Goal: Transaction & Acquisition: Purchase product/service

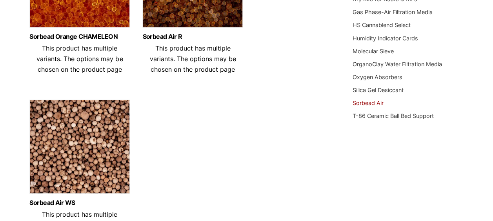
scroll to position [196, 0]
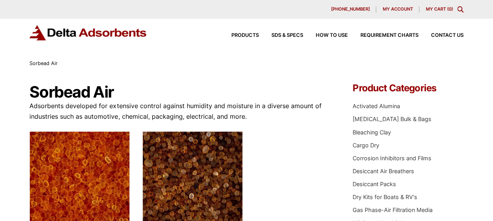
click at [158, 55] on div "Products SDS & SPECS How to Use Requirement Charts Contact Us" at bounding box center [246, 39] width 493 height 40
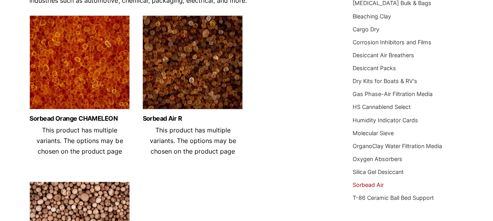
scroll to position [113, 0]
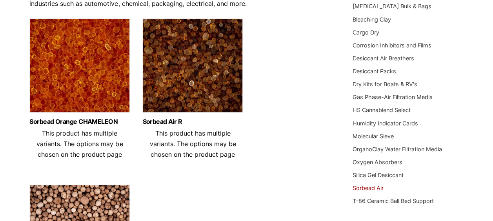
click at [61, 133] on span "This product has multiple variants. The options may be chosen on the product pa…" at bounding box center [79, 143] width 86 height 29
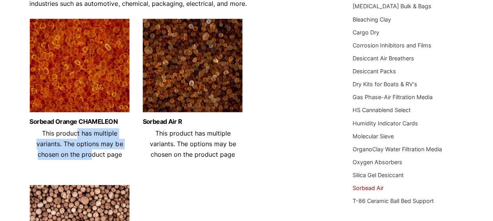
drag, startPoint x: 65, startPoint y: 138, endPoint x: 82, endPoint y: 151, distance: 20.9
click at [82, 151] on header "Sorbead Orange CHAMELEON This product has multiple variants. The options may be…" at bounding box center [79, 139] width 100 height 42
drag, startPoint x: 82, startPoint y: 151, endPoint x: 78, endPoint y: 120, distance: 31.2
click at [80, 122] on link "Sorbead Orange CHAMELEON" at bounding box center [79, 121] width 100 height 7
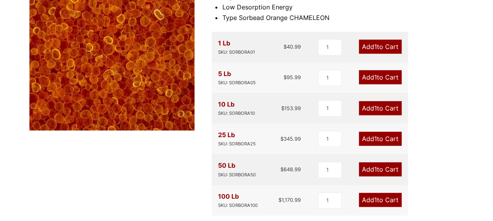
scroll to position [196, 0]
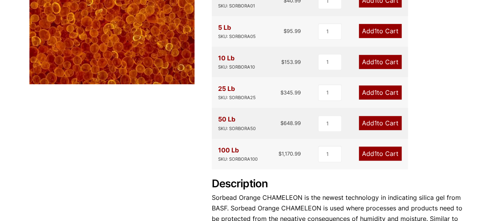
click at [367, 156] on link "Add 1 to Cart" at bounding box center [380, 154] width 43 height 14
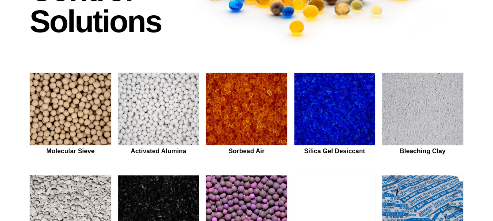
scroll to position [157, 0]
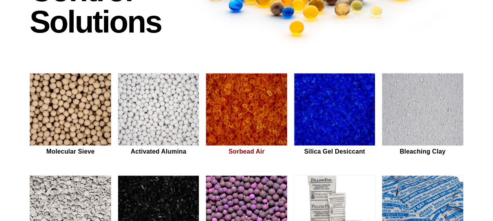
click at [244, 127] on img at bounding box center [246, 109] width 81 height 73
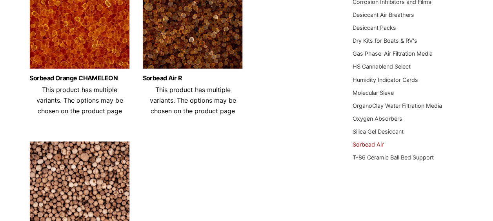
scroll to position [157, 0]
click at [64, 40] on img at bounding box center [79, 24] width 100 height 98
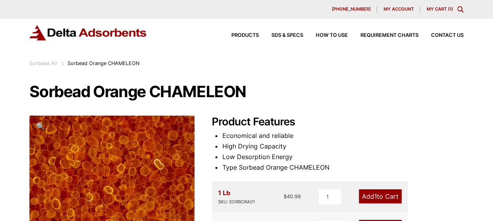
click at [431, 7] on link "My Cart ( 1 )" at bounding box center [439, 8] width 26 height 5
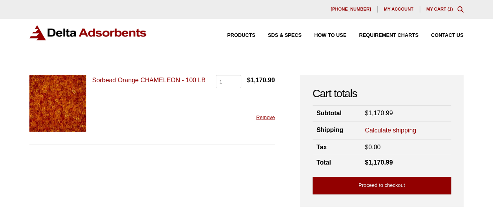
click at [386, 182] on link "Proceed to checkout" at bounding box center [382, 186] width 138 height 18
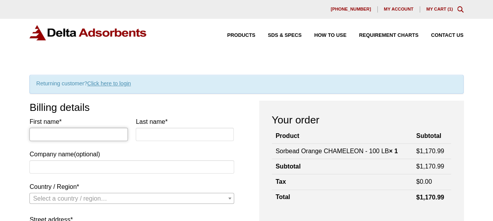
click at [115, 134] on input "First name *" at bounding box center [78, 134] width 98 height 13
type input "Michael"
type input "Garcia"
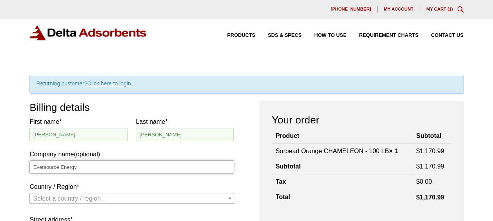
type input "Eversource Energy"
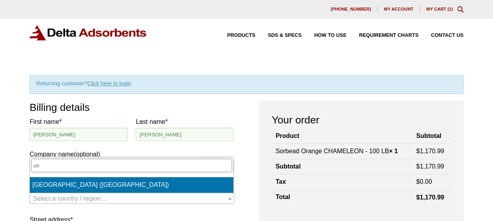
type input "un"
select select "US"
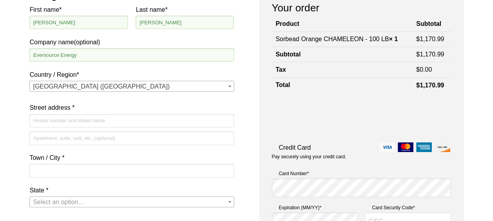
scroll to position [118, 0]
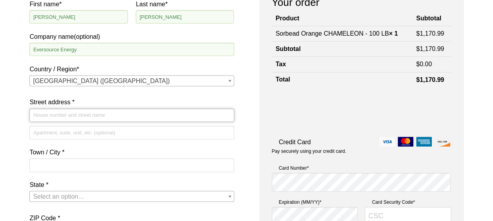
click at [51, 117] on input "Street address *" at bounding box center [131, 115] width 204 height 13
type input "1250 Hooksett Rd"
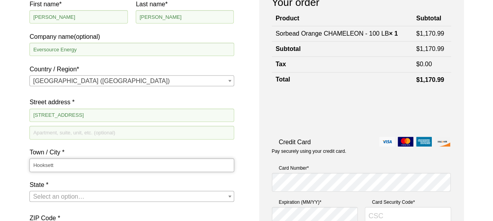
type input "Hooksett"
click at [54, 166] on input "NH" at bounding box center [131, 163] width 200 height 13
type input "Hooksett"
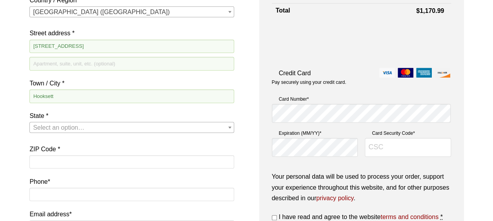
scroll to position [196, 0]
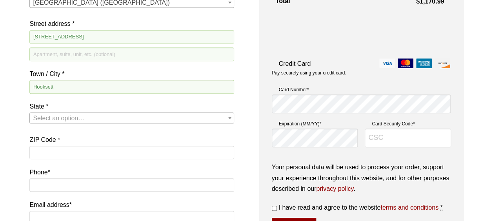
click at [56, 117] on span "Select an option…" at bounding box center [58, 118] width 51 height 7
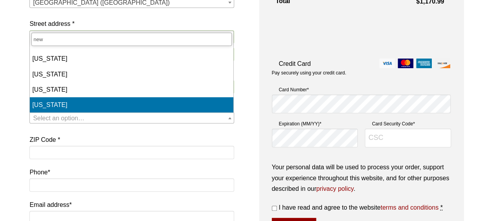
type input "new"
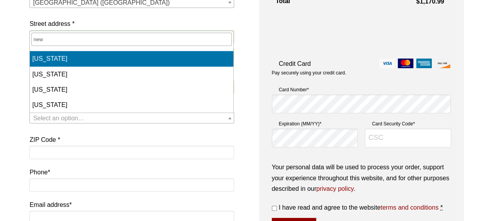
select select "NH"
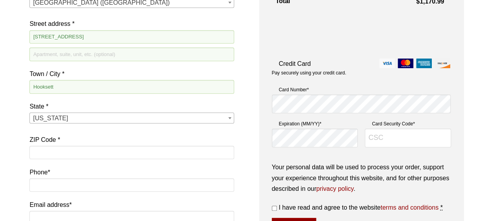
click at [64, 162] on p "ZIP Code *" at bounding box center [131, 149] width 204 height 29
click at [65, 152] on input "ZIP Code *" at bounding box center [131, 152] width 204 height 13
type input "03106"
click at [45, 181] on input "Phone *" at bounding box center [131, 184] width 204 height 13
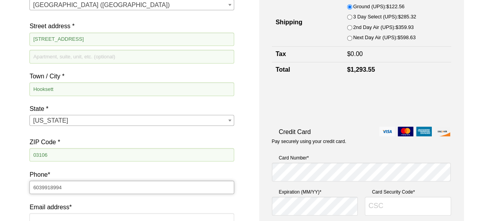
scroll to position [275, 0]
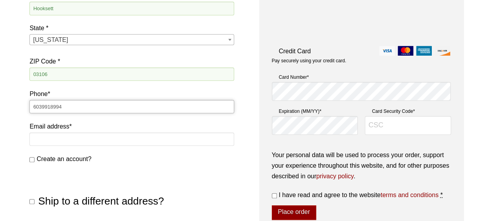
type input "6039918994"
click at [44, 134] on input "Email address *" at bounding box center [131, 139] width 204 height 13
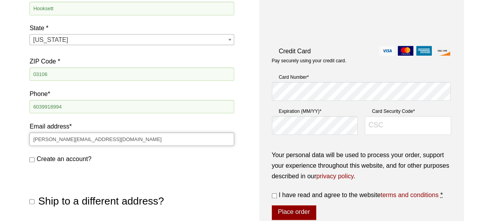
type input "michael.garcia1@eversource.com"
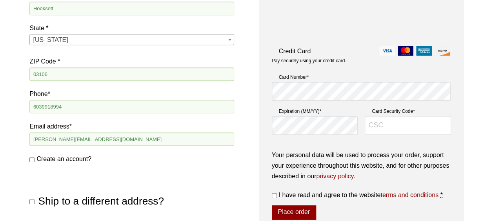
click at [44, 169] on div "Ship to a different address? First name * Last name * Company name (optional) C…" at bounding box center [131, 190] width 204 height 43
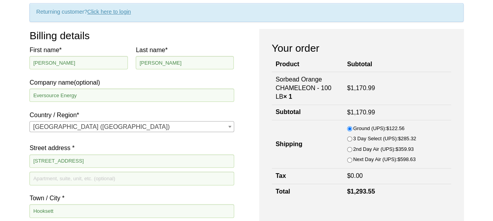
scroll to position [0, 0]
